Goal: Task Accomplishment & Management: Manage account settings

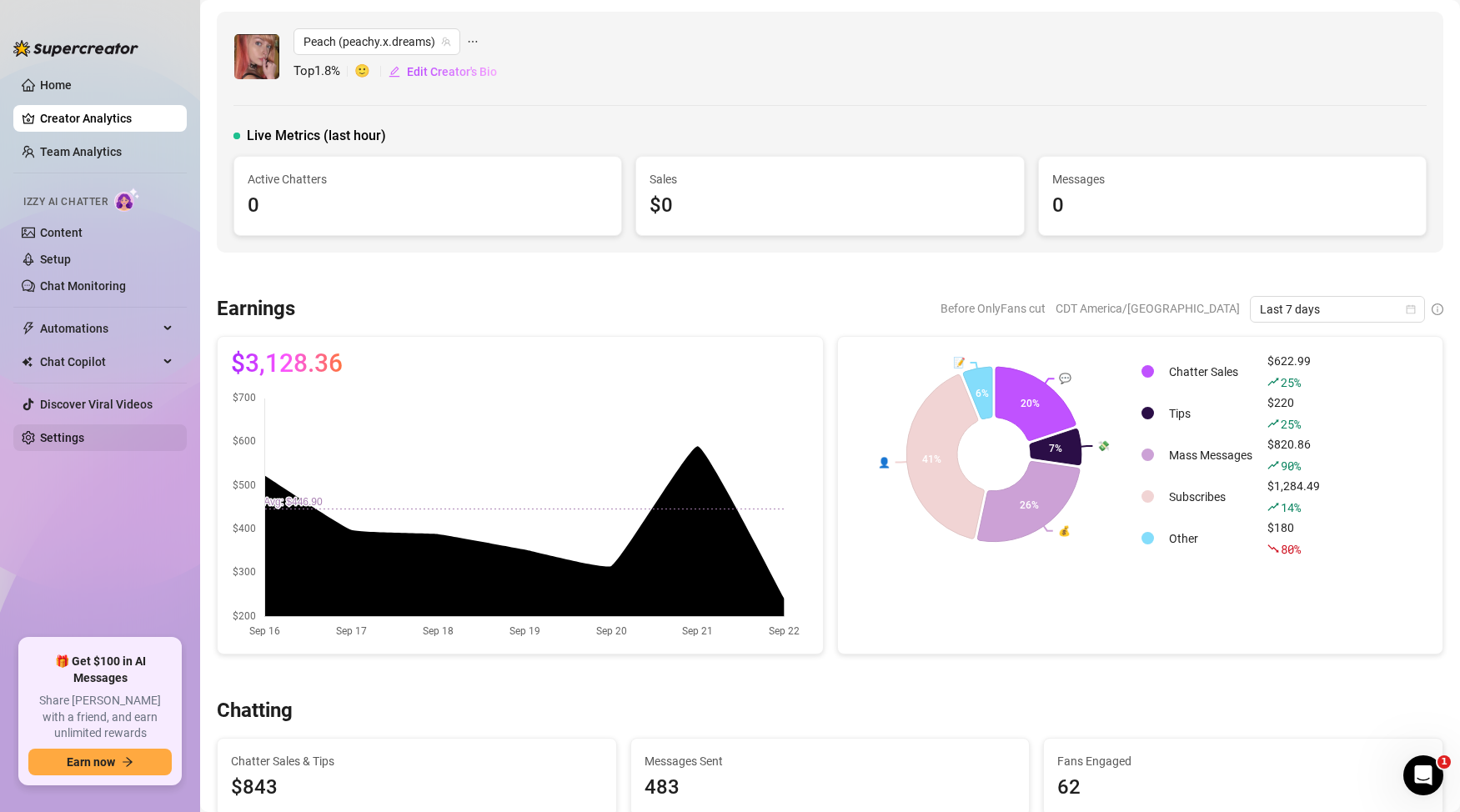
click at [84, 439] on link "Settings" at bounding box center [62, 437] width 44 height 14
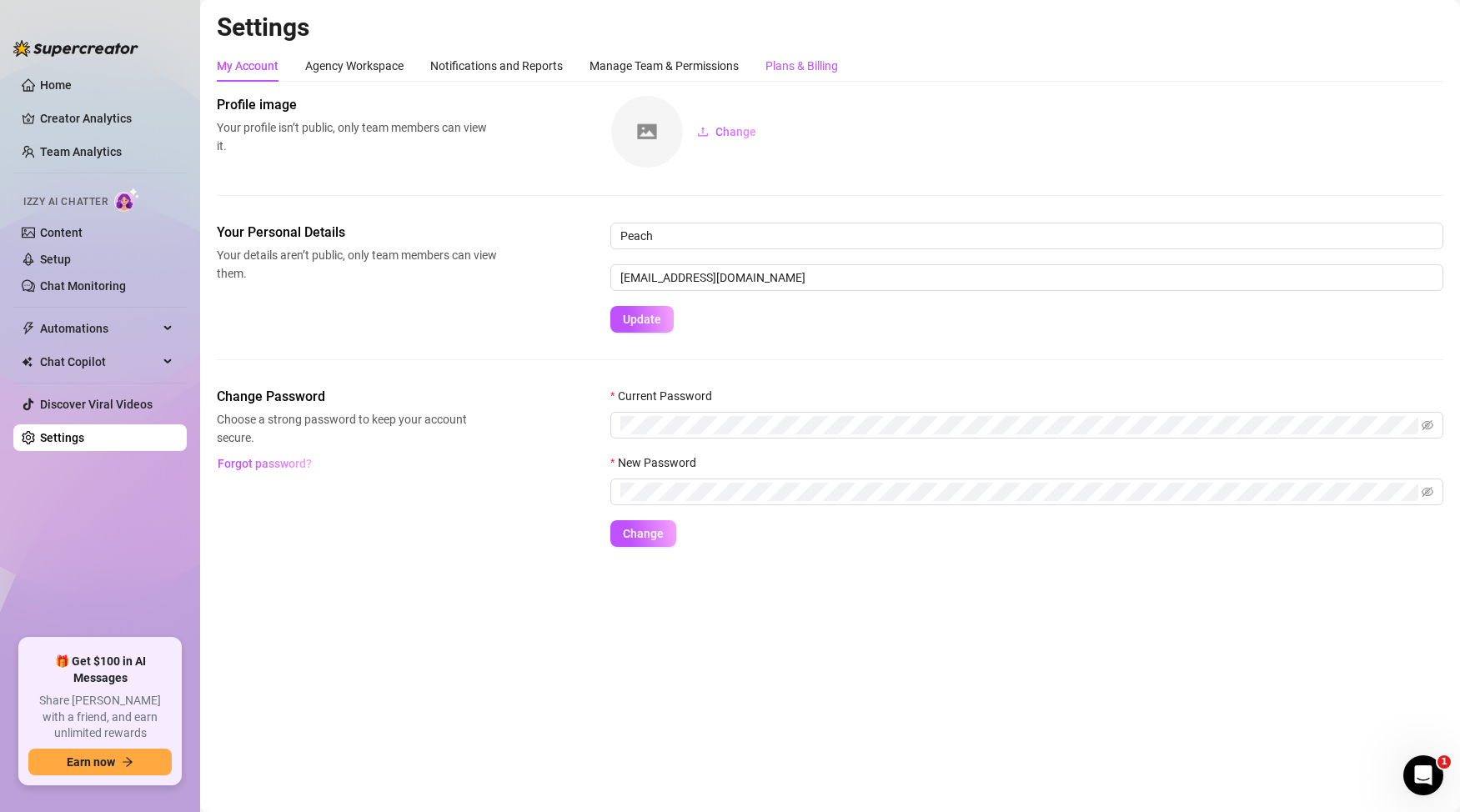
click at [802, 68] on div "Plans & Billing" at bounding box center [801, 66] width 72 height 18
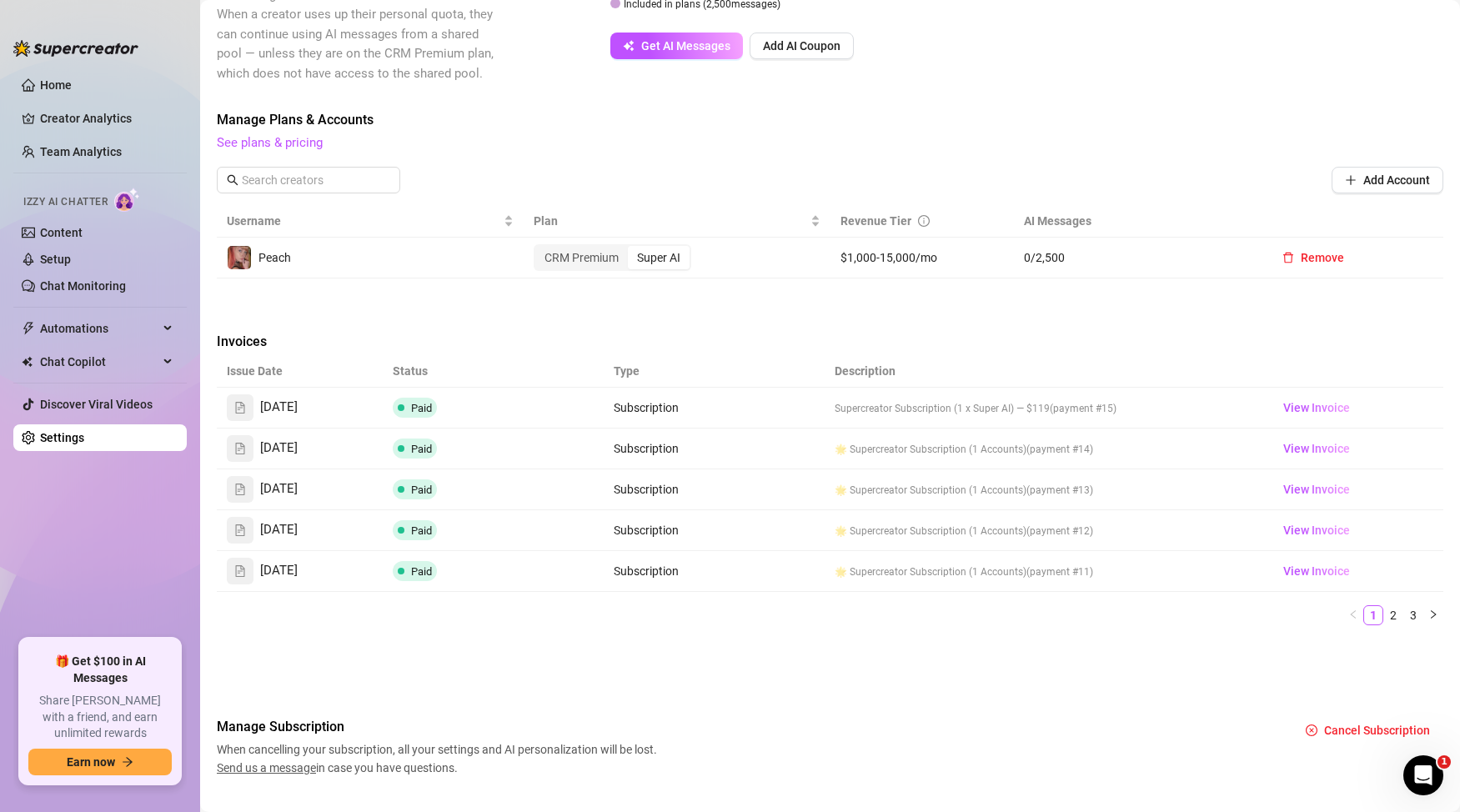
scroll to position [404, 0]
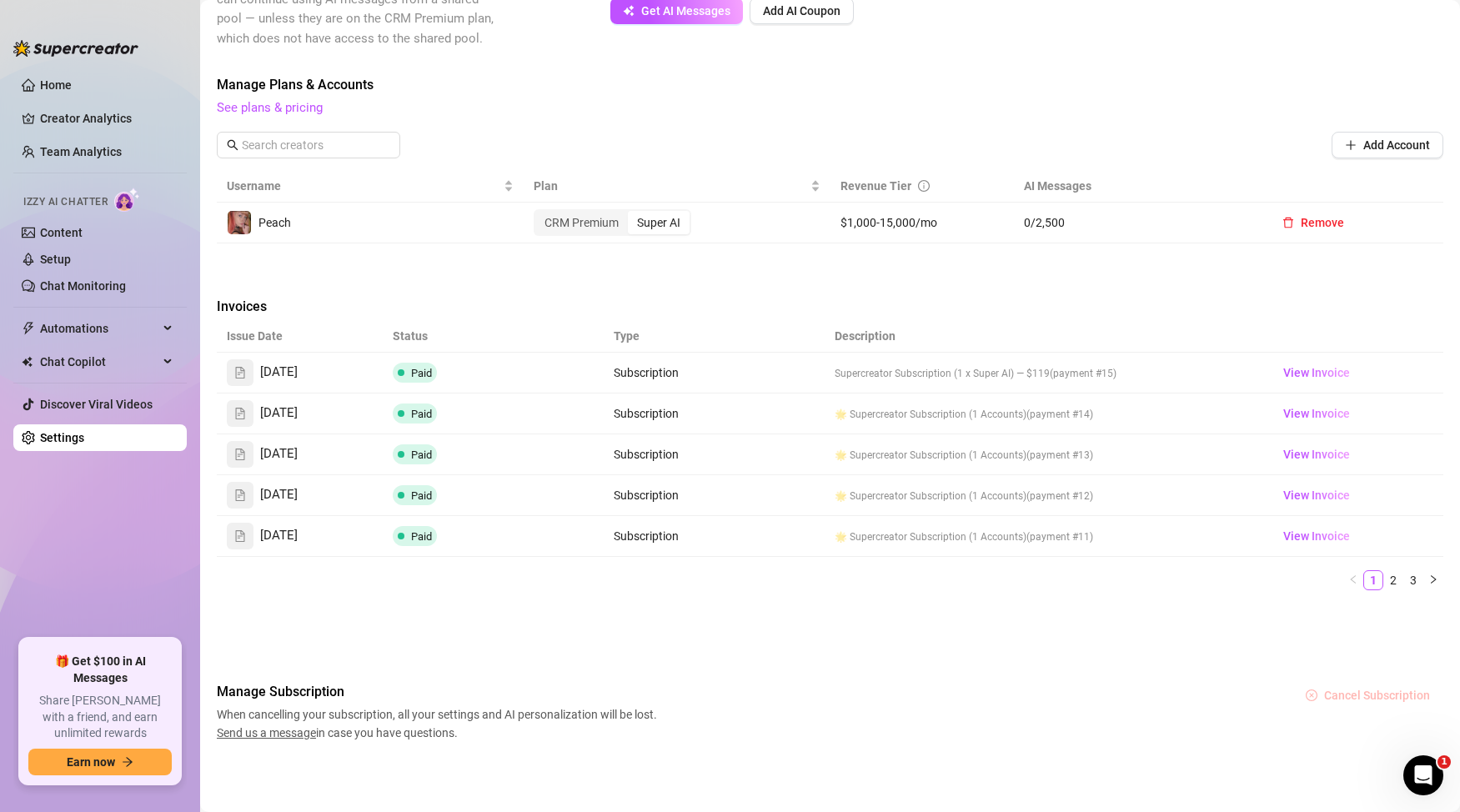
click at [1360, 699] on span "Cancel Subscription" at bounding box center [1377, 695] width 106 height 14
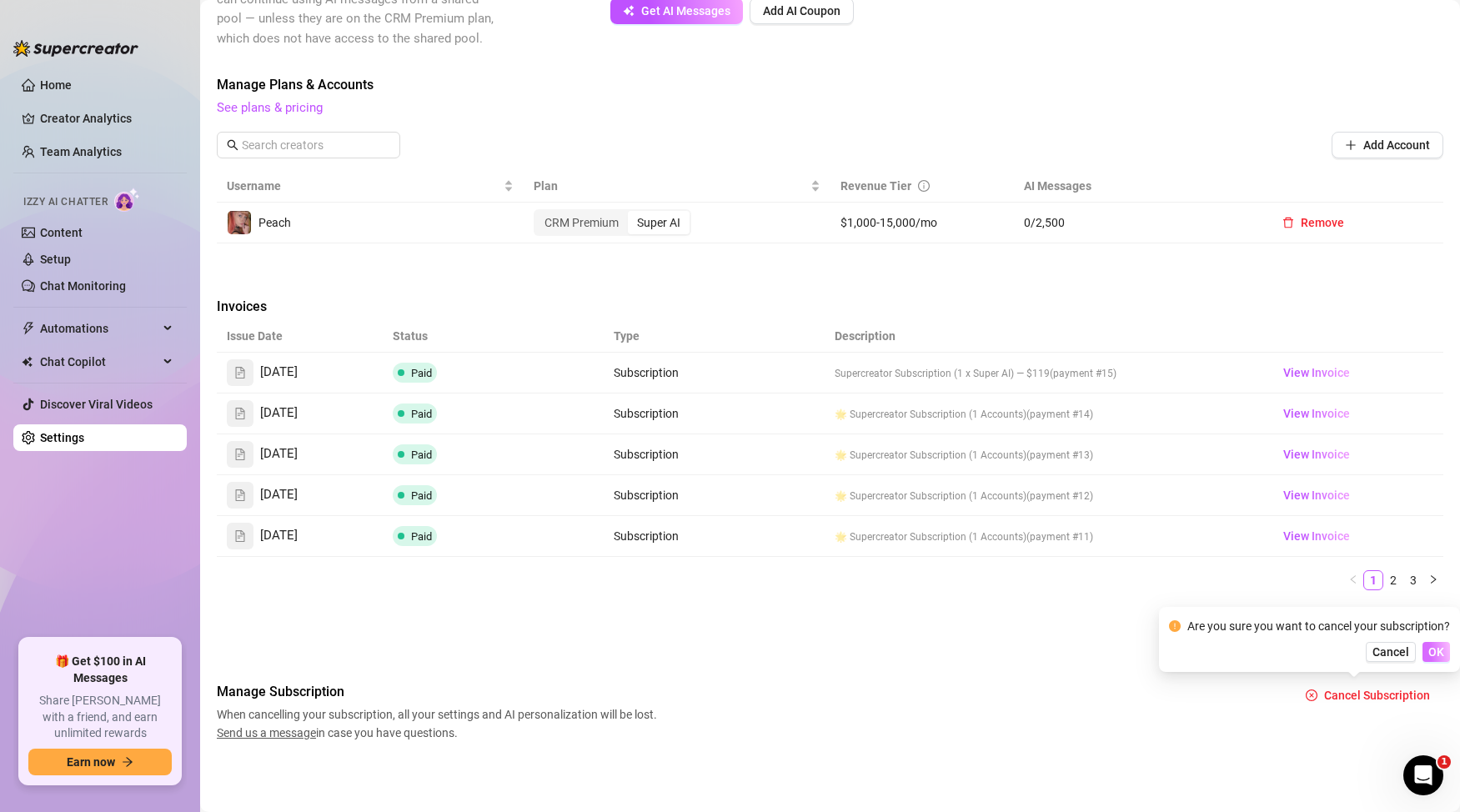
click at [1444, 651] on button "OK" at bounding box center [1436, 651] width 27 height 20
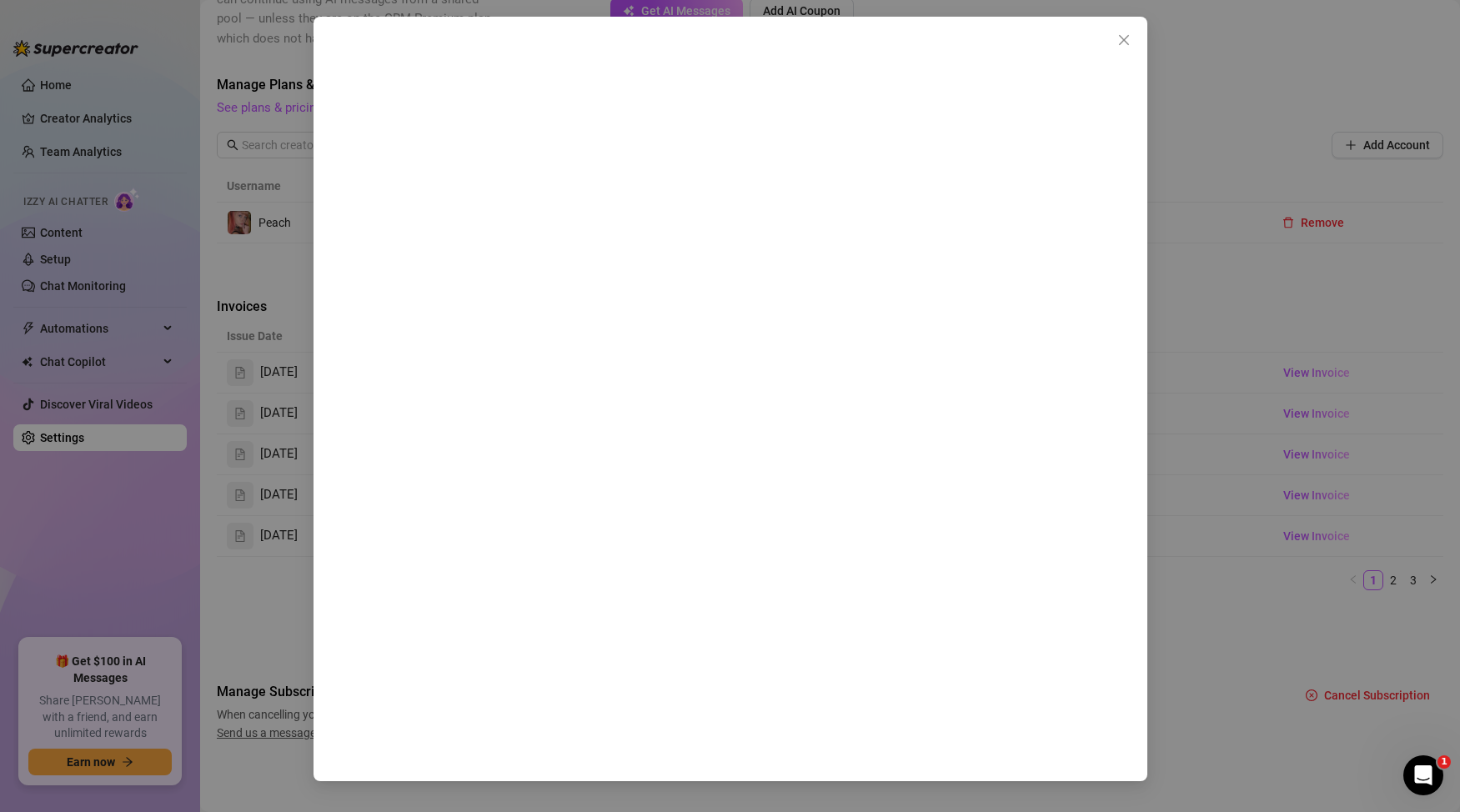
click at [1133, 51] on button "Close" at bounding box center [1123, 39] width 26 height 26
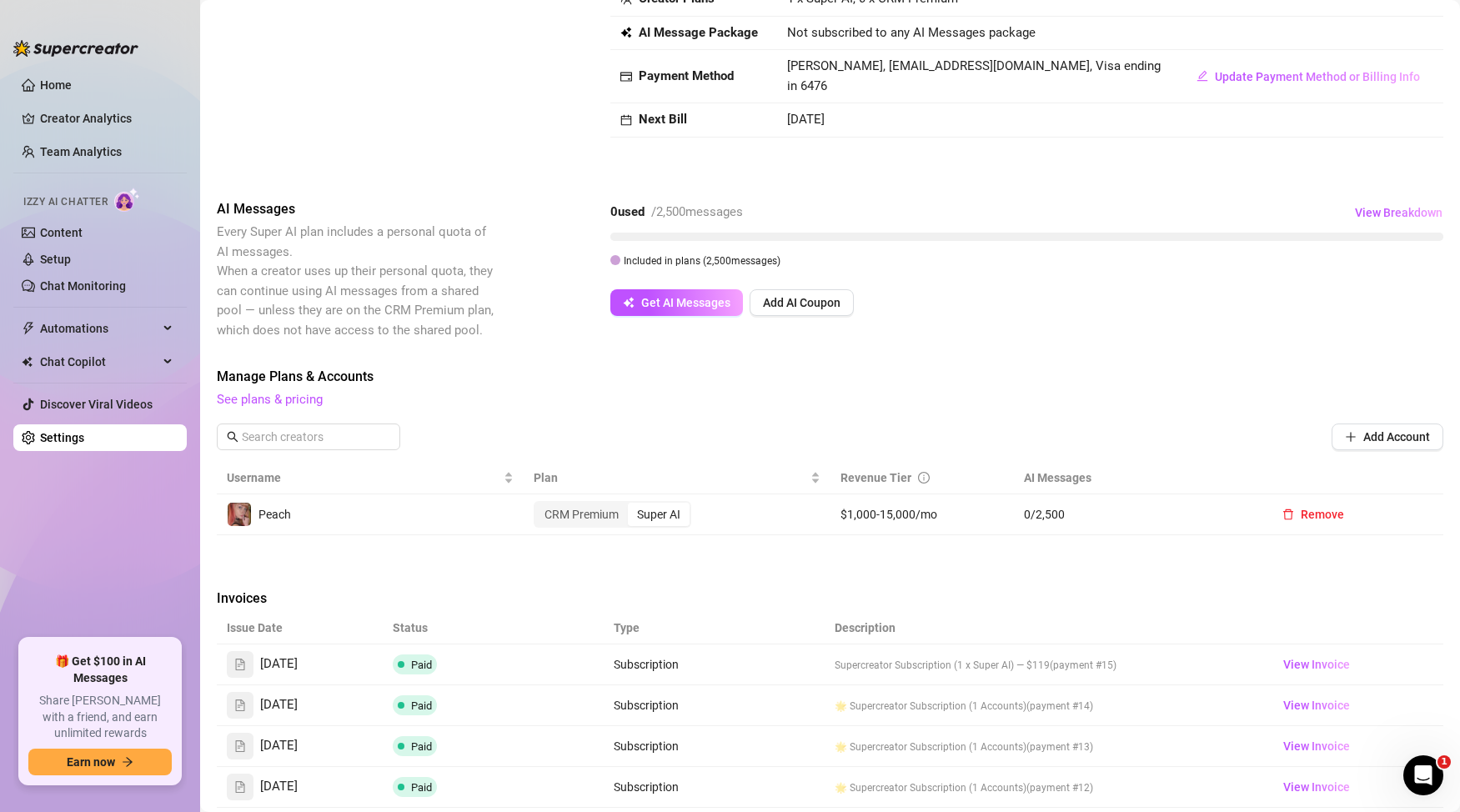
scroll to position [0, 0]
